Goal: Task Accomplishment & Management: Complete application form

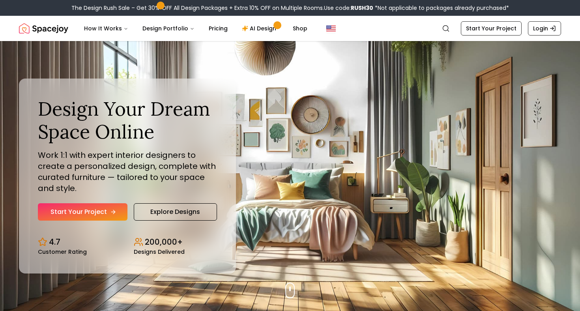
click at [89, 214] on link "Start Your Project" at bounding box center [83, 211] width 90 height 17
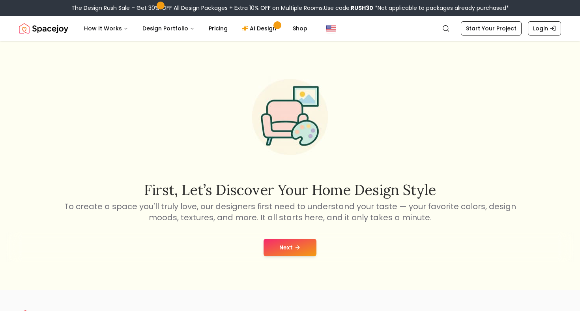
click at [307, 243] on button "Next" at bounding box center [290, 247] width 53 height 17
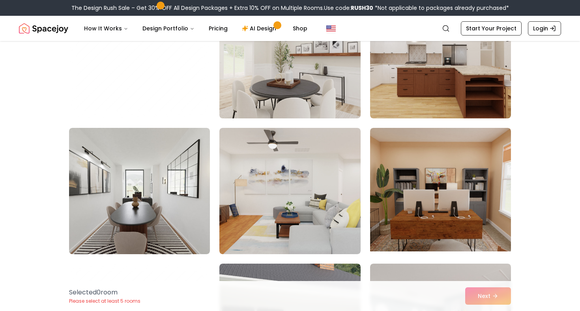
scroll to position [117, 0]
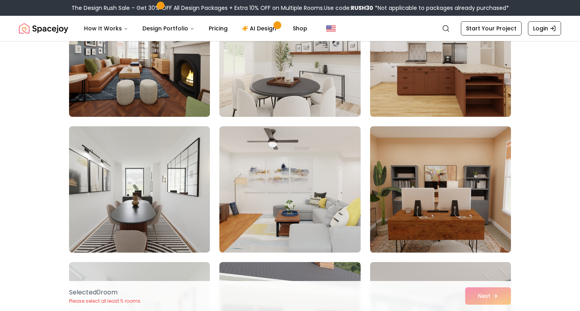
click at [463, 180] on img at bounding box center [441, 189] width 148 height 133
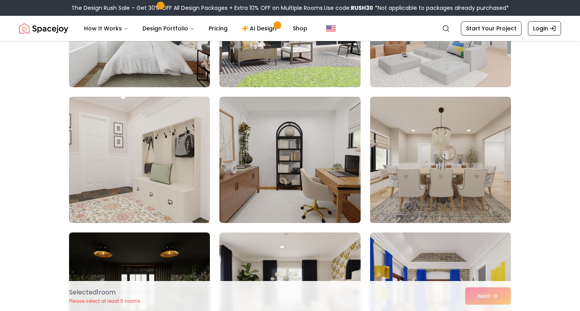
scroll to position [423, 0]
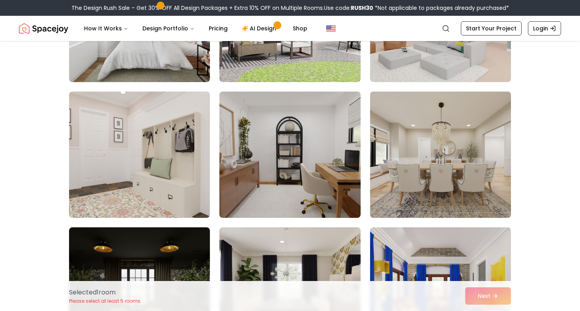
click at [451, 172] on img at bounding box center [441, 154] width 148 height 133
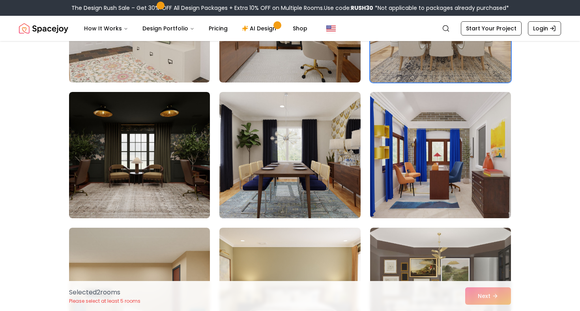
scroll to position [564, 0]
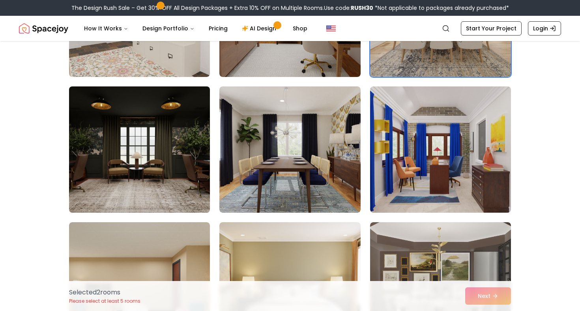
click at [139, 189] on img at bounding box center [140, 149] width 148 height 133
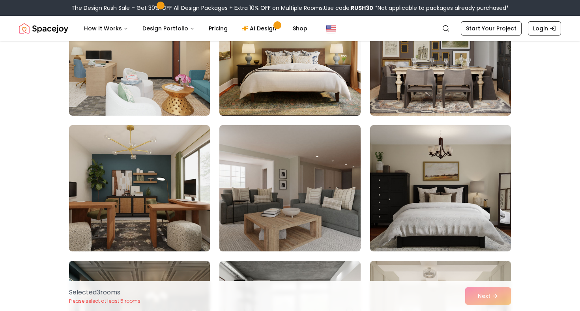
scroll to position [807, 0]
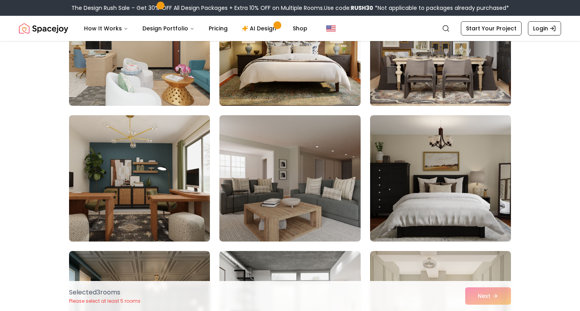
click at [129, 195] on img at bounding box center [140, 178] width 148 height 133
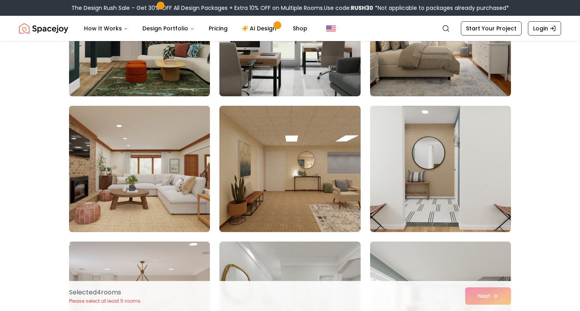
scroll to position [1089, 0]
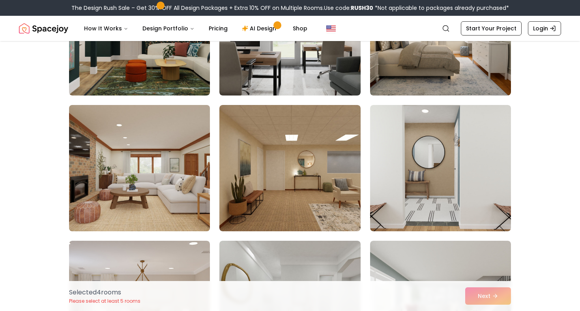
click at [115, 185] on img at bounding box center [140, 168] width 148 height 133
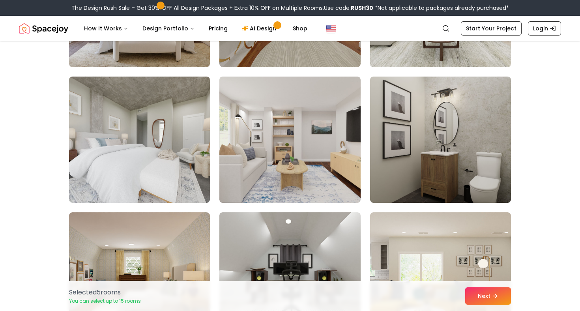
scroll to position [1391, 0]
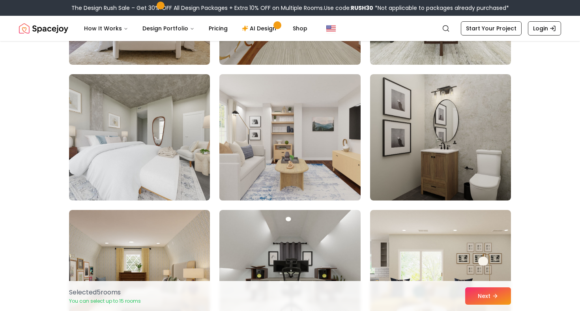
click at [287, 159] on img at bounding box center [290, 137] width 148 height 133
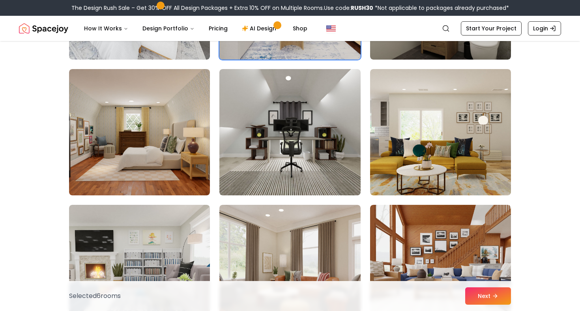
scroll to position [1544, 0]
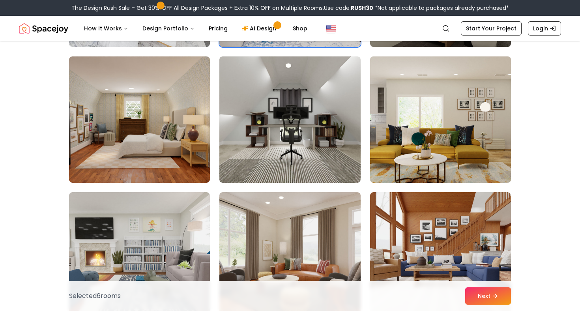
click at [457, 94] on img at bounding box center [441, 119] width 148 height 133
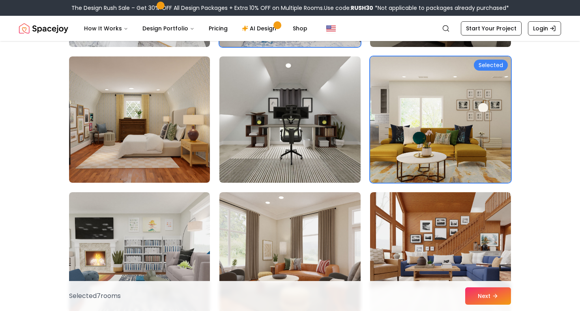
scroll to position [1617, 0]
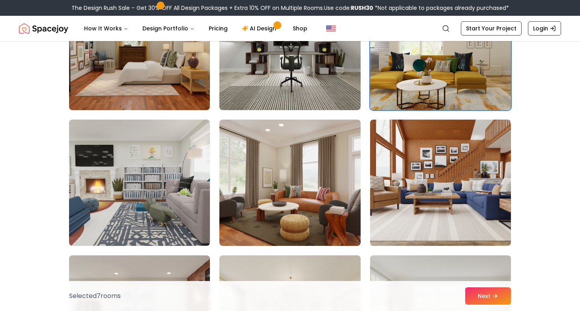
click at [304, 187] on img at bounding box center [289, 183] width 141 height 126
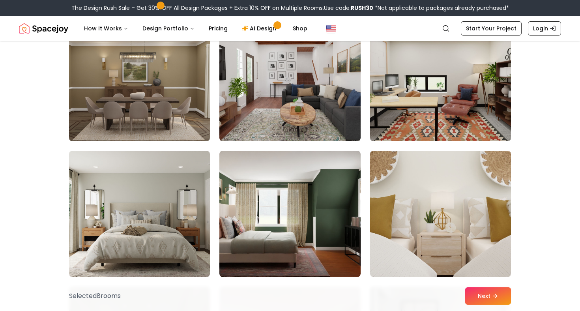
scroll to position [2140, 0]
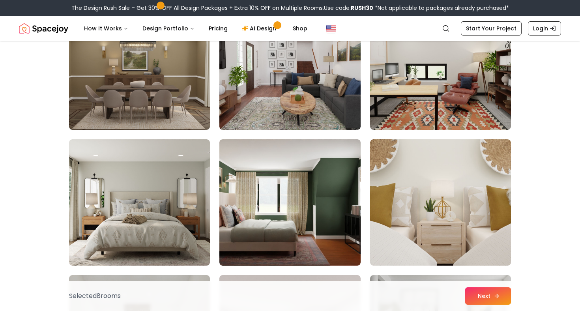
click at [488, 290] on button "Next" at bounding box center [488, 295] width 46 height 17
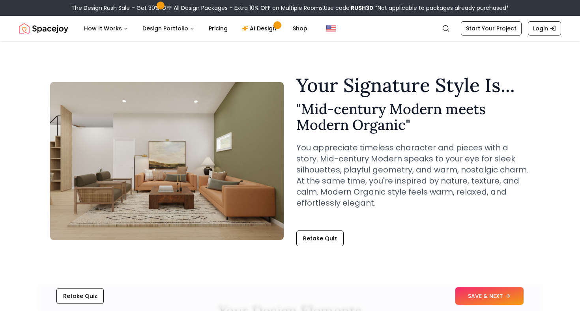
click at [315, 114] on h2 "" Mid-century Modern meets Modern Organic "" at bounding box center [413, 117] width 234 height 32
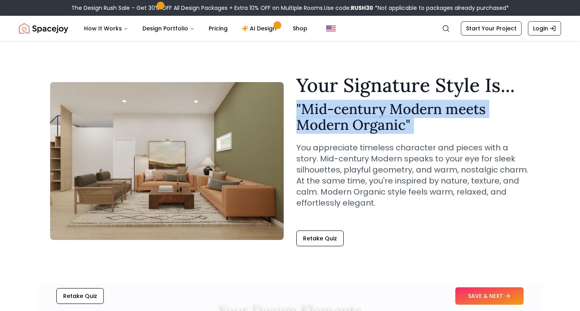
click at [315, 114] on h2 "" Mid-century Modern meets Modern Organic "" at bounding box center [413, 117] width 234 height 32
click at [365, 123] on h2 "" Mid-century Modern meets Modern Organic "" at bounding box center [413, 117] width 234 height 32
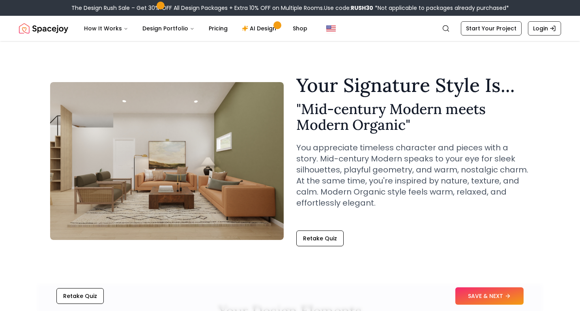
click at [352, 111] on h2 "" Mid-century Modern meets Modern Organic "" at bounding box center [413, 117] width 234 height 32
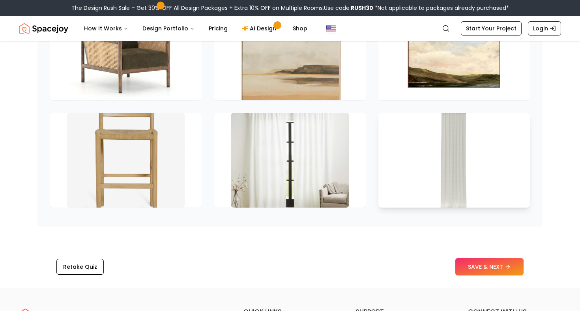
scroll to position [1159, 0]
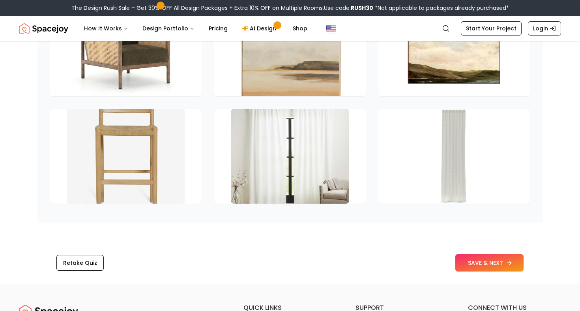
click at [476, 269] on button "SAVE & NEXT" at bounding box center [489, 262] width 68 height 17
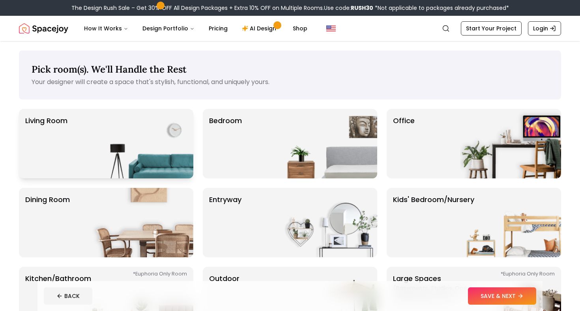
click at [132, 128] on img at bounding box center [142, 143] width 101 height 69
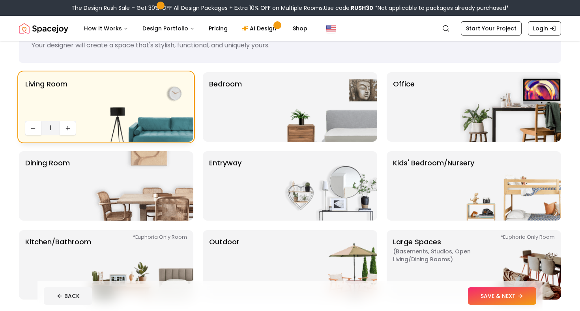
scroll to position [41, 0]
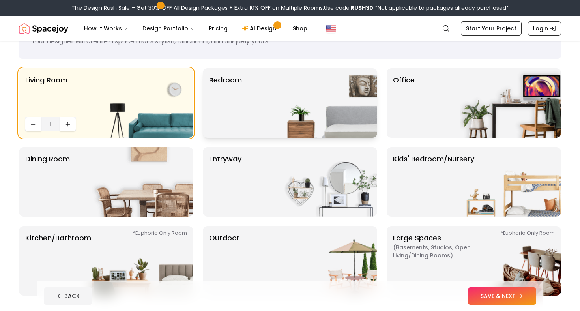
click at [275, 91] on div "Bedroom" at bounding box center [290, 102] width 174 height 69
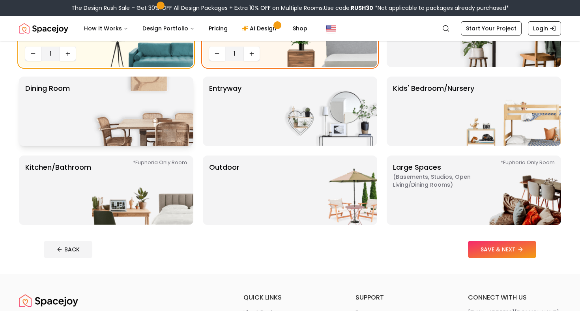
scroll to position [112, 0]
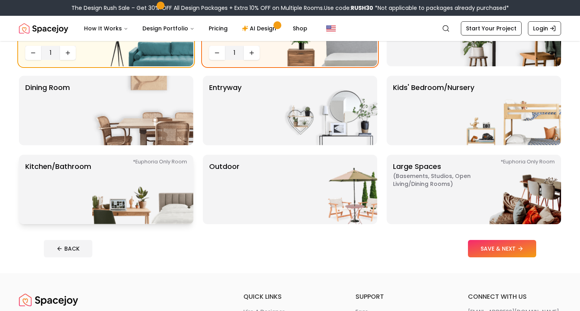
click at [156, 192] on img at bounding box center [142, 189] width 101 height 69
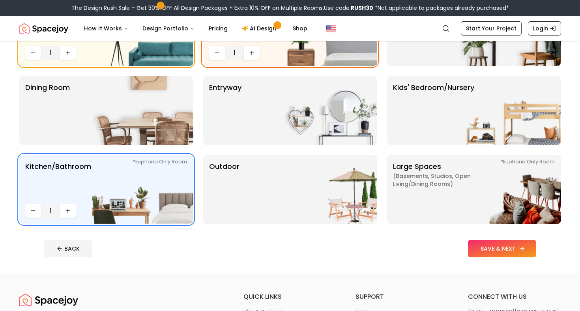
click at [503, 253] on button "SAVE & NEXT" at bounding box center [502, 248] width 68 height 17
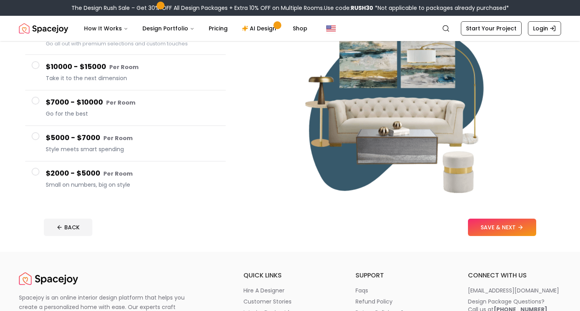
scroll to position [114, 0]
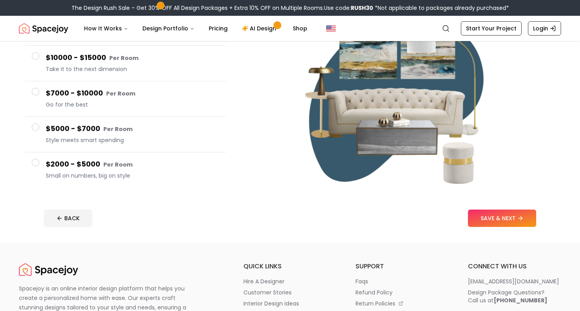
click at [84, 166] on h4 "$2000 - $5000 Per Room" at bounding box center [133, 164] width 174 height 11
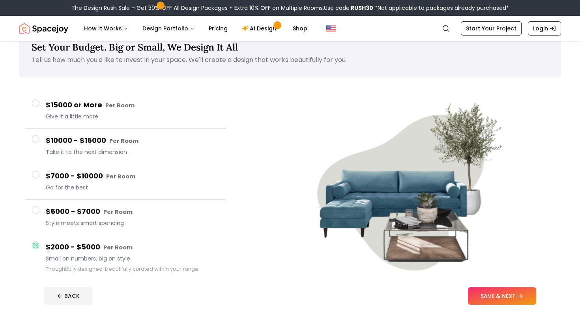
scroll to position [73, 0]
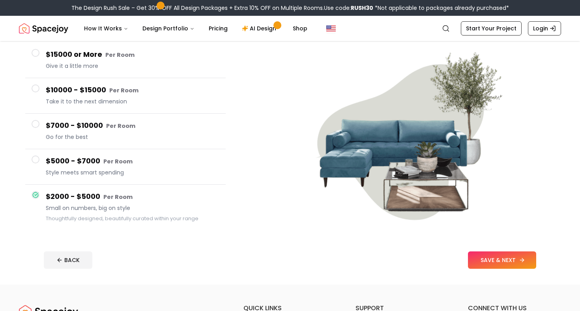
click at [484, 262] on button "SAVE & NEXT" at bounding box center [502, 259] width 68 height 17
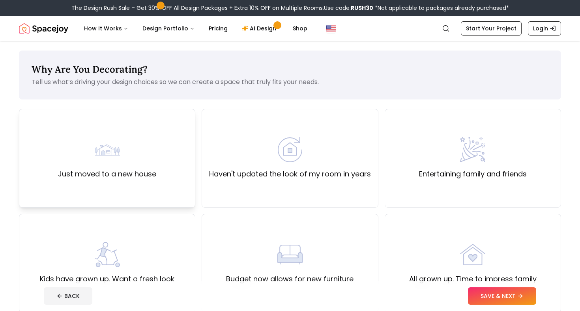
click at [133, 175] on label "Just moved to a new house" at bounding box center [107, 174] width 98 height 11
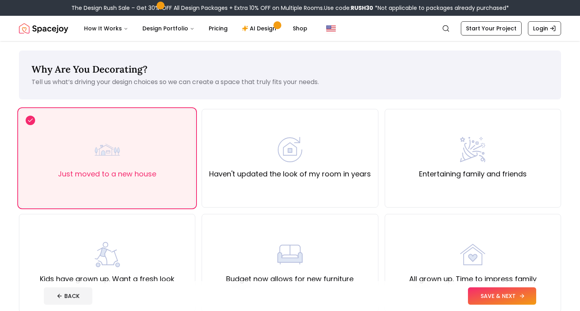
click at [521, 294] on icon at bounding box center [522, 296] width 6 height 6
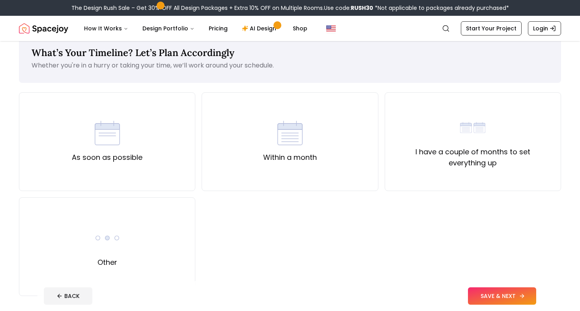
scroll to position [22, 0]
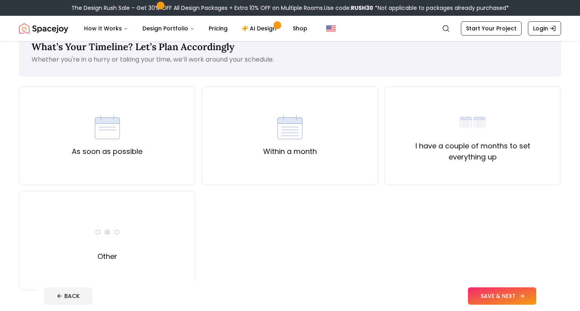
click at [196, 111] on div "As soon as possible Within a month I have a couple of months to set everything …" at bounding box center [290, 188] width 542 height 204
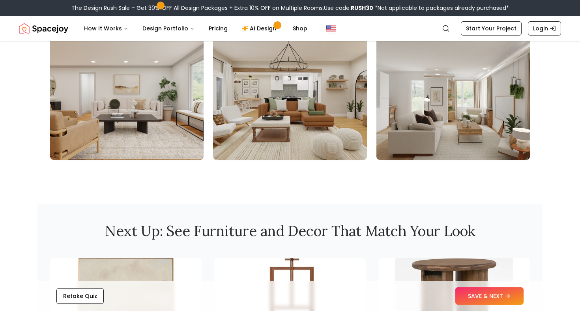
scroll to position [905, 0]
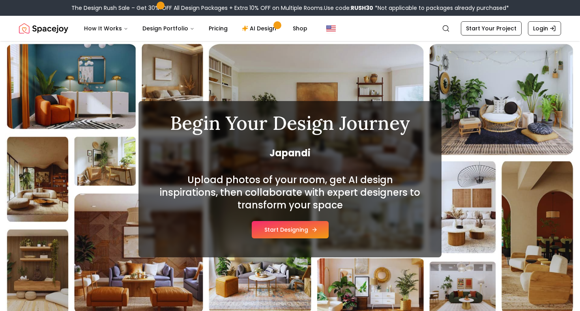
click at [302, 234] on button "Start Designing" at bounding box center [290, 229] width 77 height 17
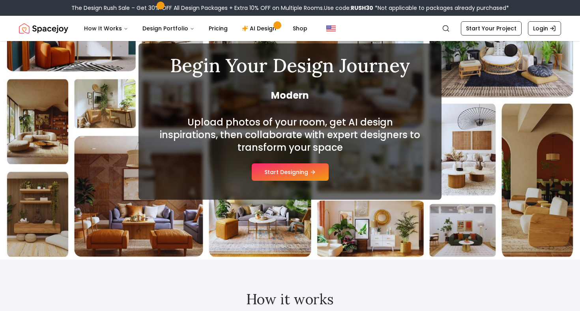
scroll to position [67, 0]
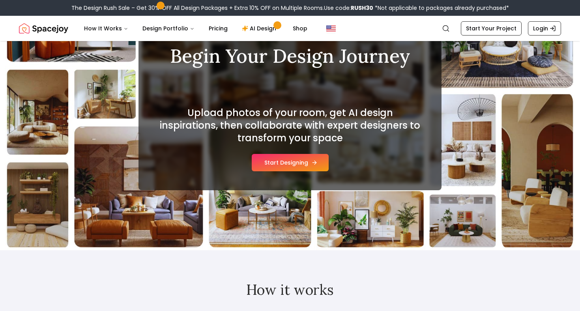
click at [287, 165] on button "Start Designing" at bounding box center [290, 162] width 77 height 17
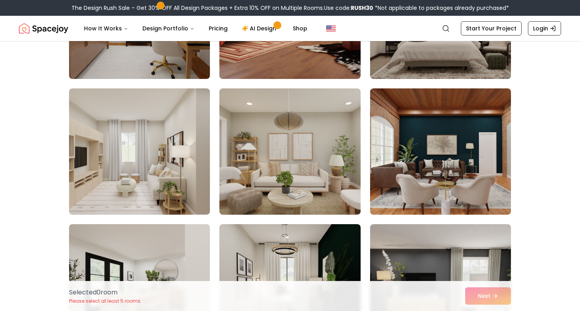
scroll to position [304, 0]
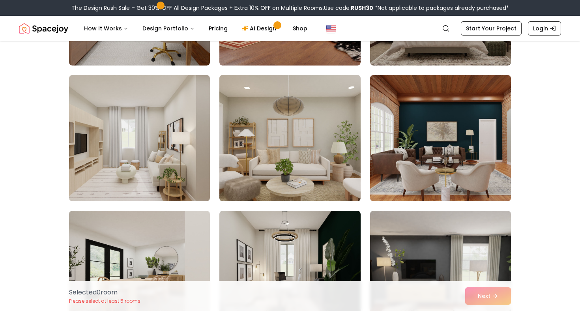
click at [252, 167] on img at bounding box center [290, 138] width 148 height 133
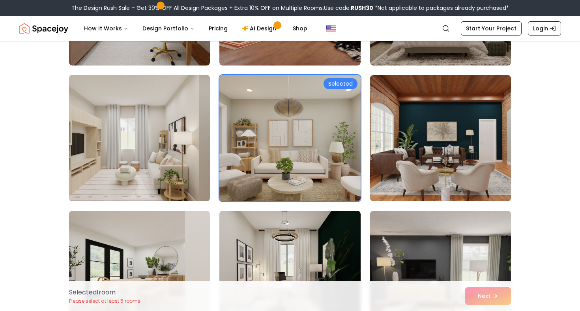
click at [130, 176] on img at bounding box center [140, 138] width 148 height 133
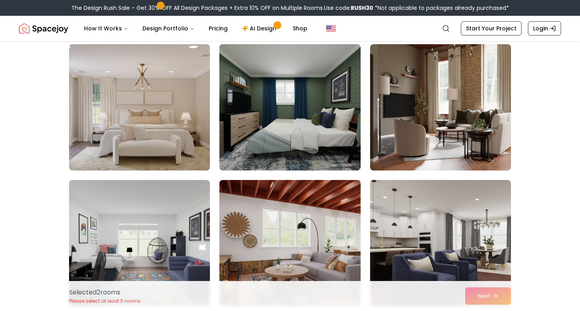
scroll to position [612, 0]
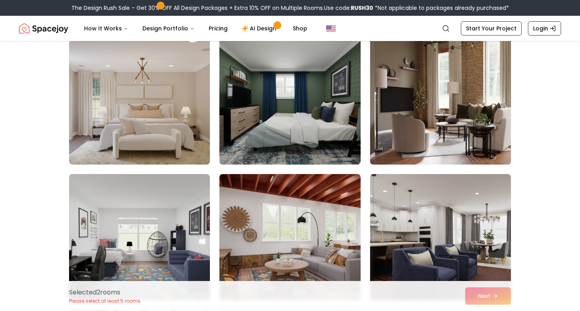
click at [469, 69] on img at bounding box center [441, 101] width 148 height 133
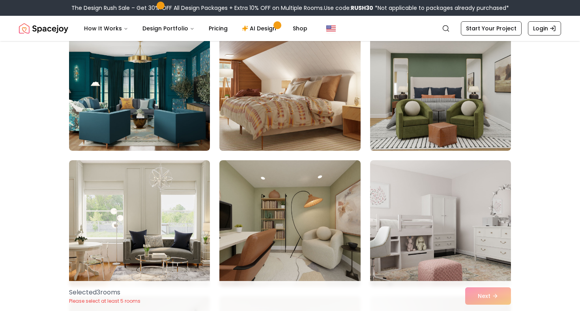
scroll to position [1034, 0]
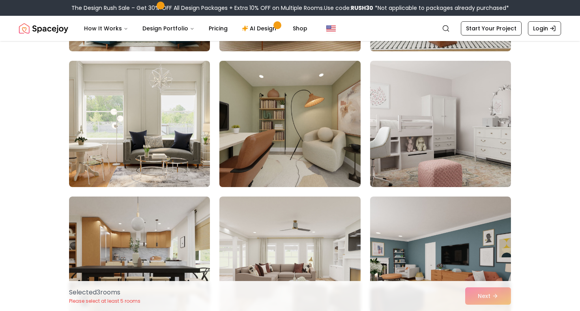
click at [276, 140] on img at bounding box center [290, 124] width 148 height 133
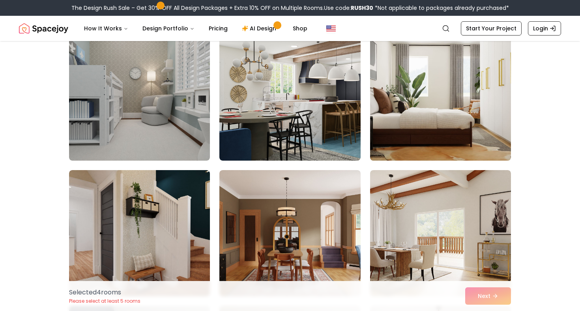
click at [413, 111] on img at bounding box center [441, 97] width 148 height 133
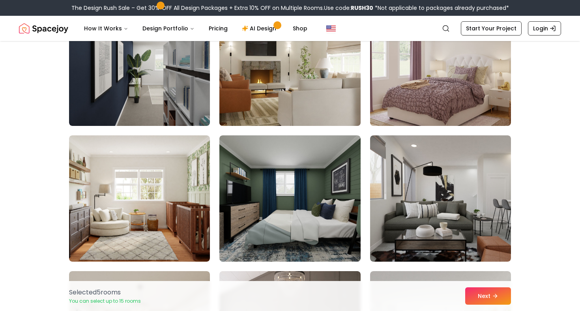
click at [315, 89] on img at bounding box center [290, 62] width 148 height 133
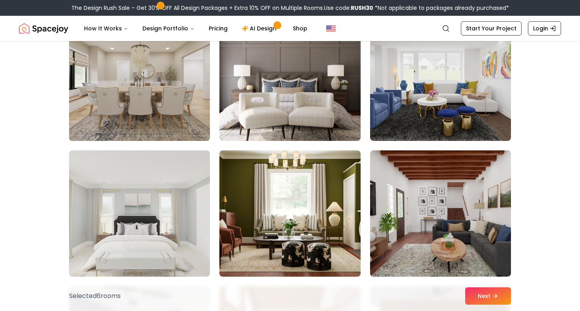
click at [171, 101] on img at bounding box center [140, 77] width 148 height 133
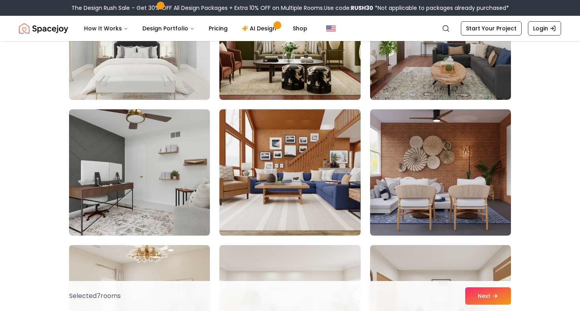
scroll to position [2171, 0]
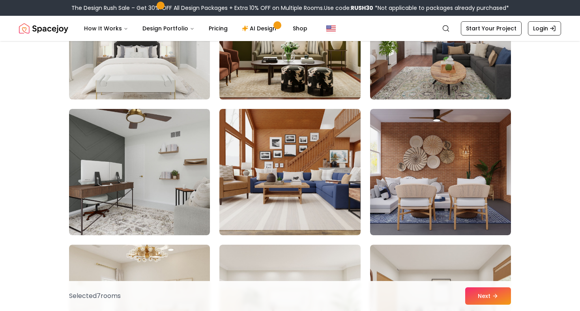
click at [269, 71] on img at bounding box center [290, 36] width 148 height 133
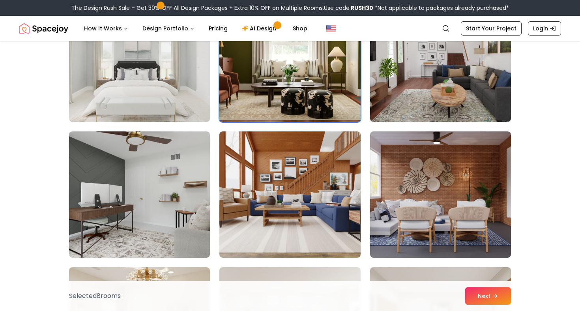
click at [256, 79] on img at bounding box center [290, 59] width 148 height 133
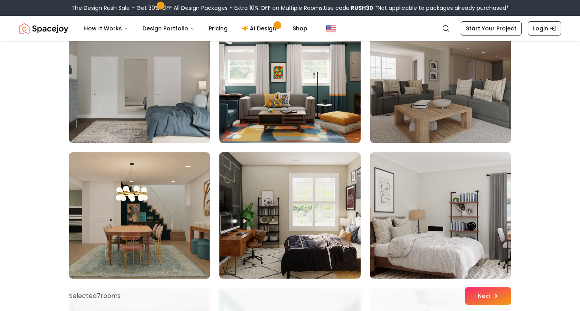
click at [331, 139] on img at bounding box center [289, 80] width 141 height 126
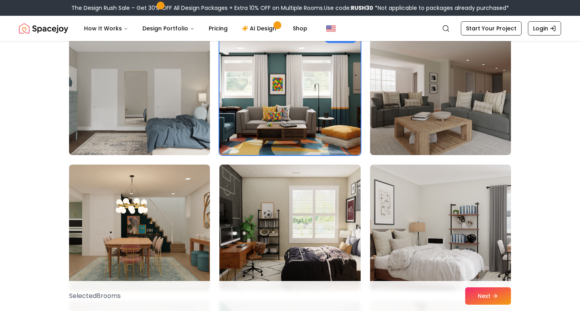
click at [327, 133] on img at bounding box center [290, 92] width 148 height 133
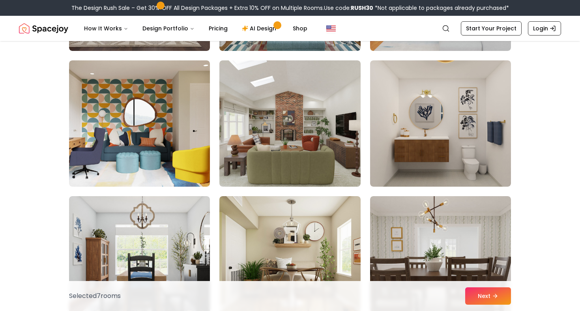
scroll to position [3171, 0]
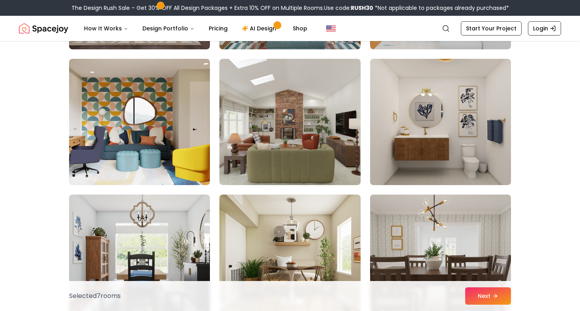
click at [326, 132] on img at bounding box center [289, 122] width 141 height 126
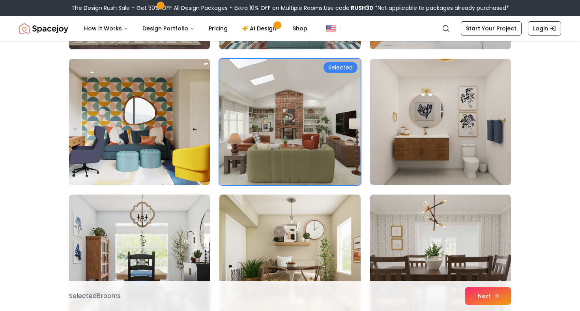
click at [488, 301] on button "Next" at bounding box center [488, 295] width 46 height 17
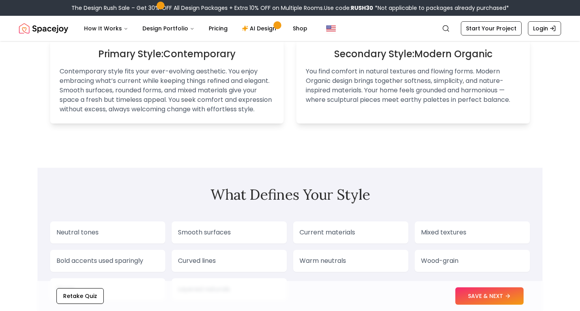
scroll to position [577, 0]
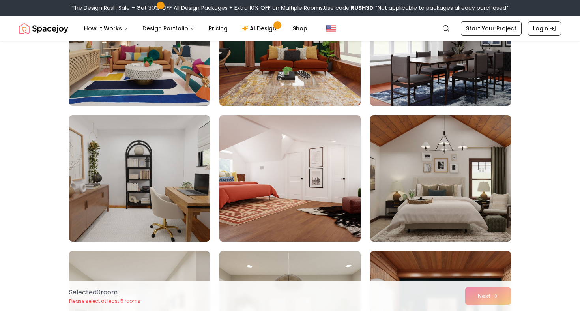
scroll to position [341, 0]
